Goal: Navigation & Orientation: Go to known website

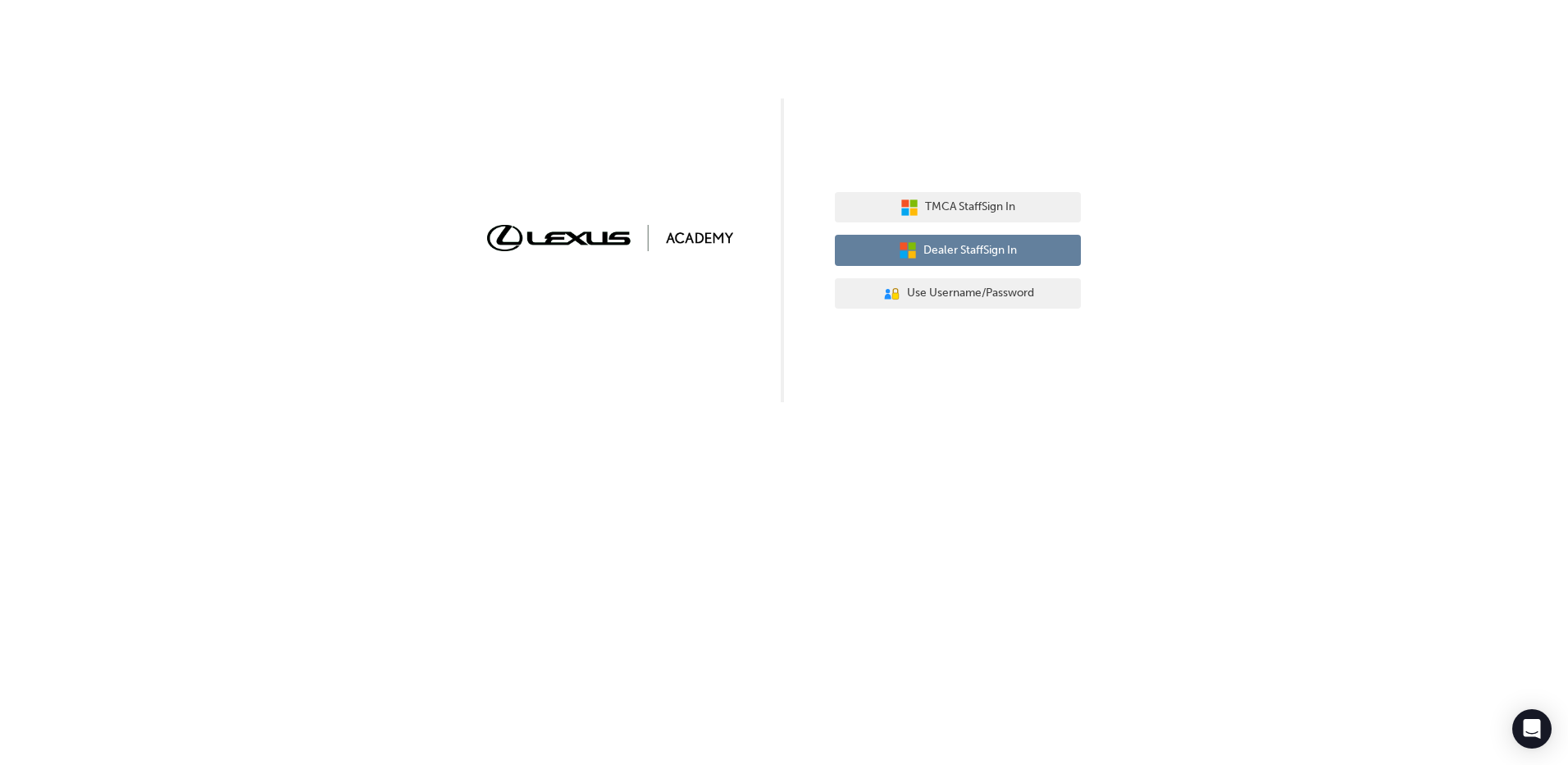
click at [972, 253] on span "Dealer Staff Sign In" at bounding box center [970, 250] width 93 height 19
